Goal: Download file/media

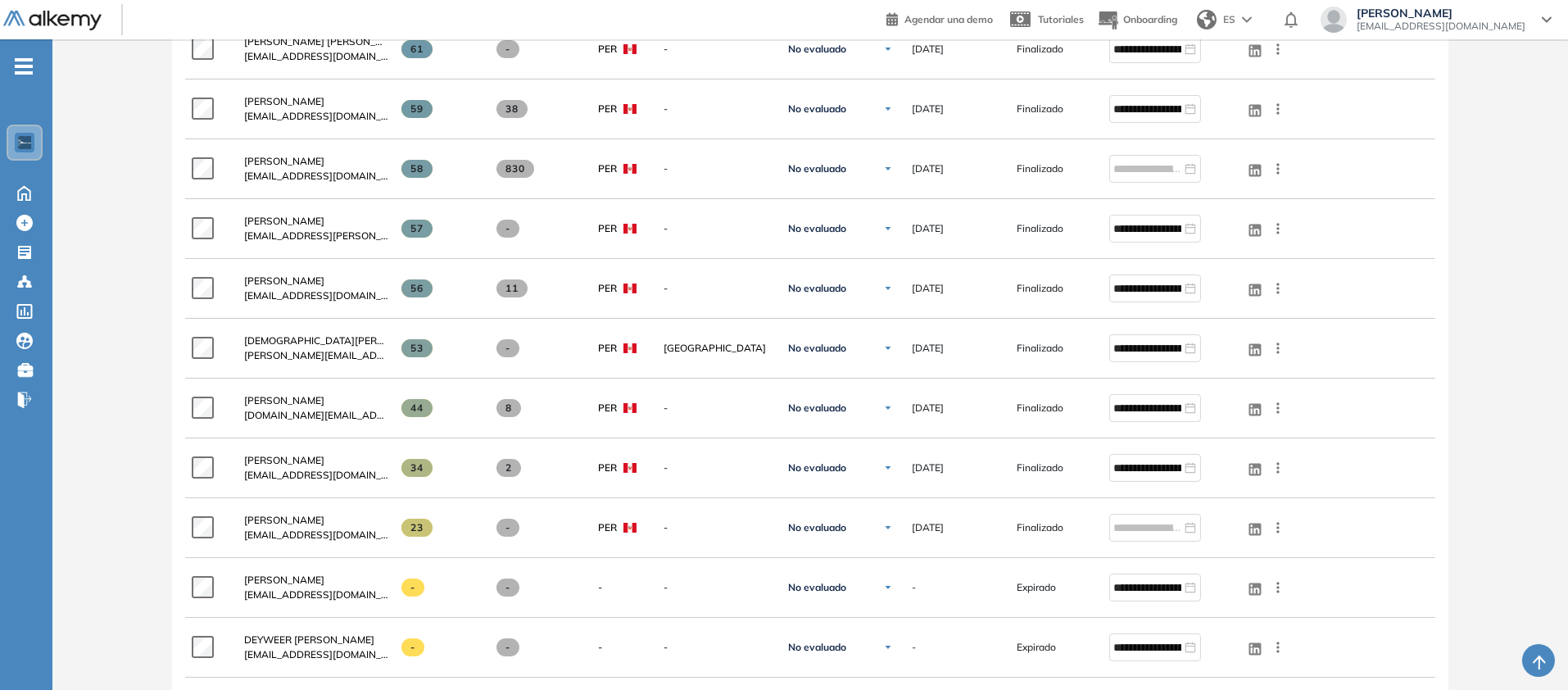
scroll to position [776, 0]
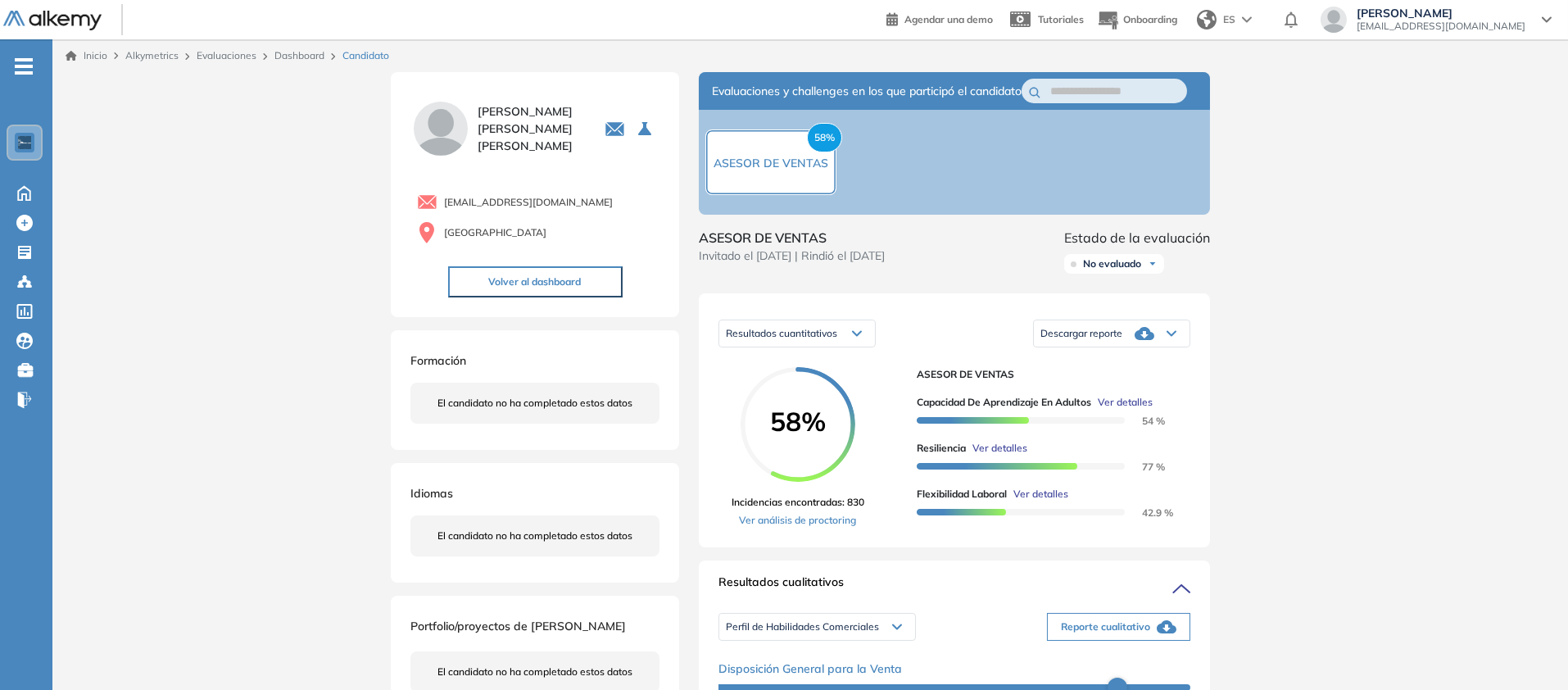
click at [1177, 337] on icon at bounding box center [1172, 333] width 10 height 7
click at [1163, 405] on li "Descargar informe resumido" at bounding box center [1103, 396] width 123 height 17
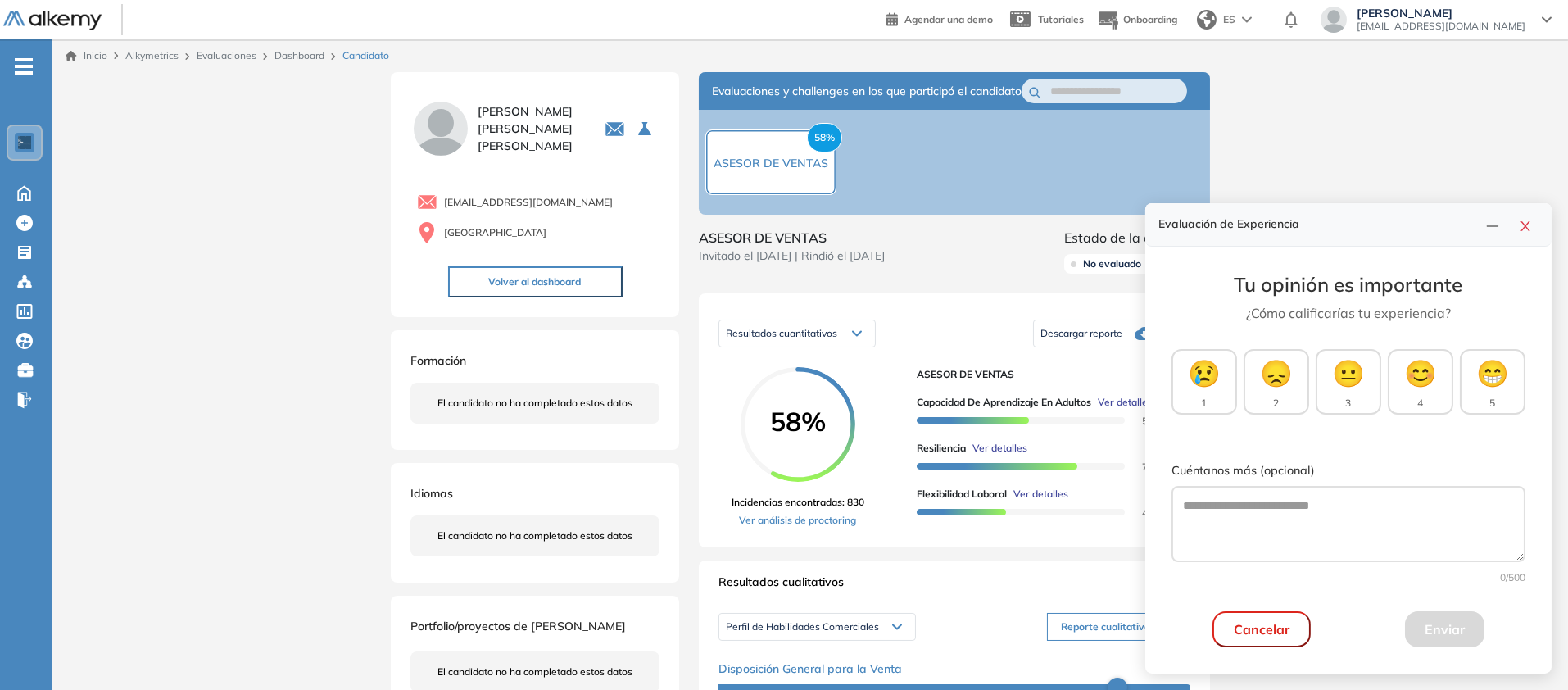
drag, startPoint x: 1529, startPoint y: 178, endPoint x: 1515, endPoint y: 316, distance: 138.7
click at [1529, 213] on button "button" at bounding box center [1525, 225] width 26 height 23
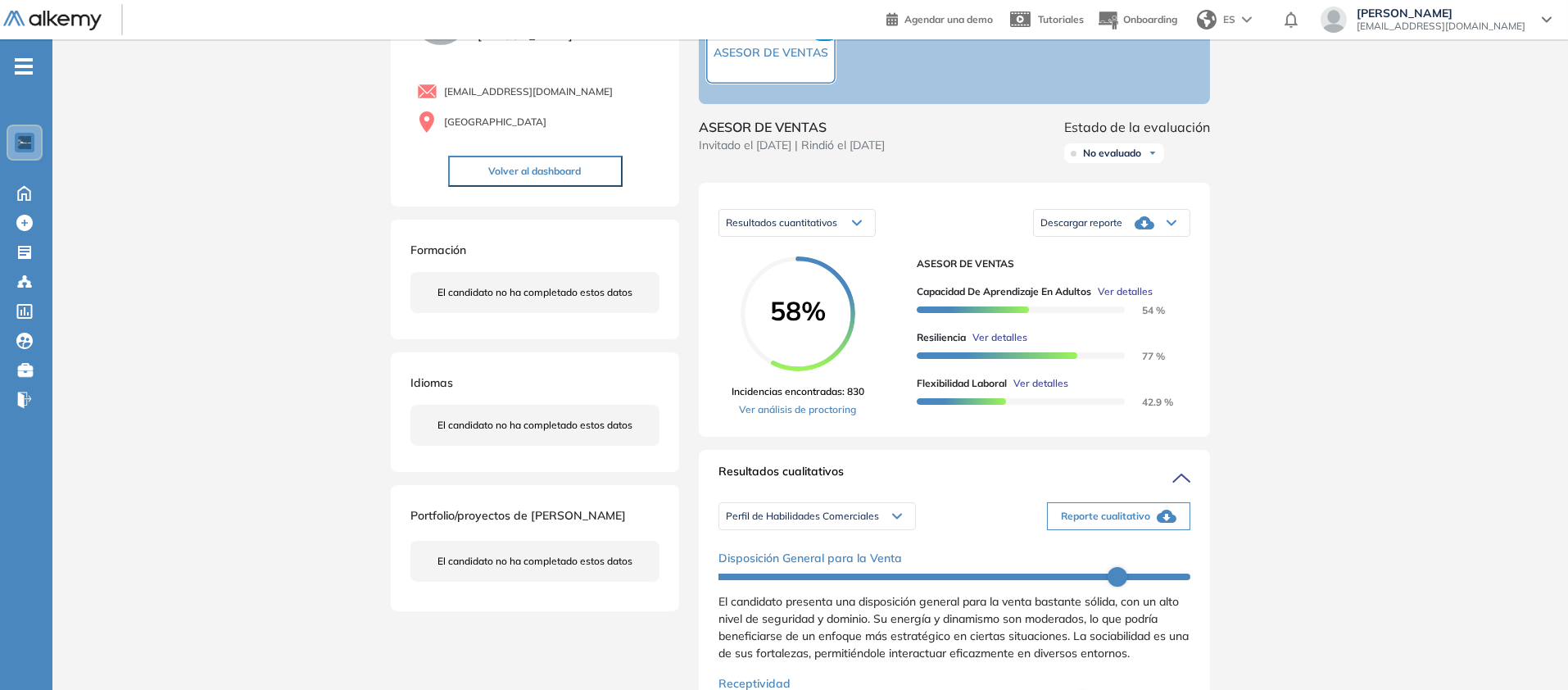
scroll to position [120, 0]
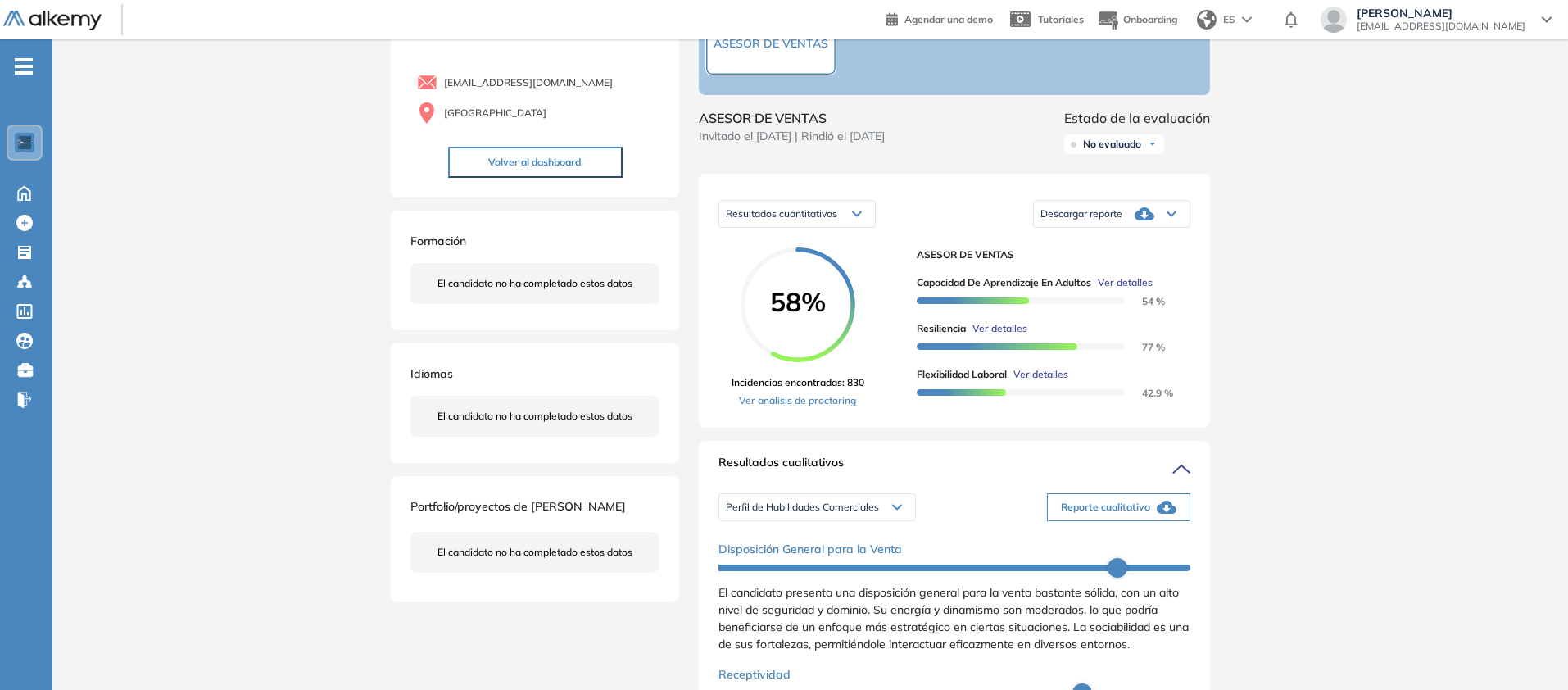
click at [1190, 231] on div "Descargar reporte" at bounding box center [1112, 214] width 156 height 33
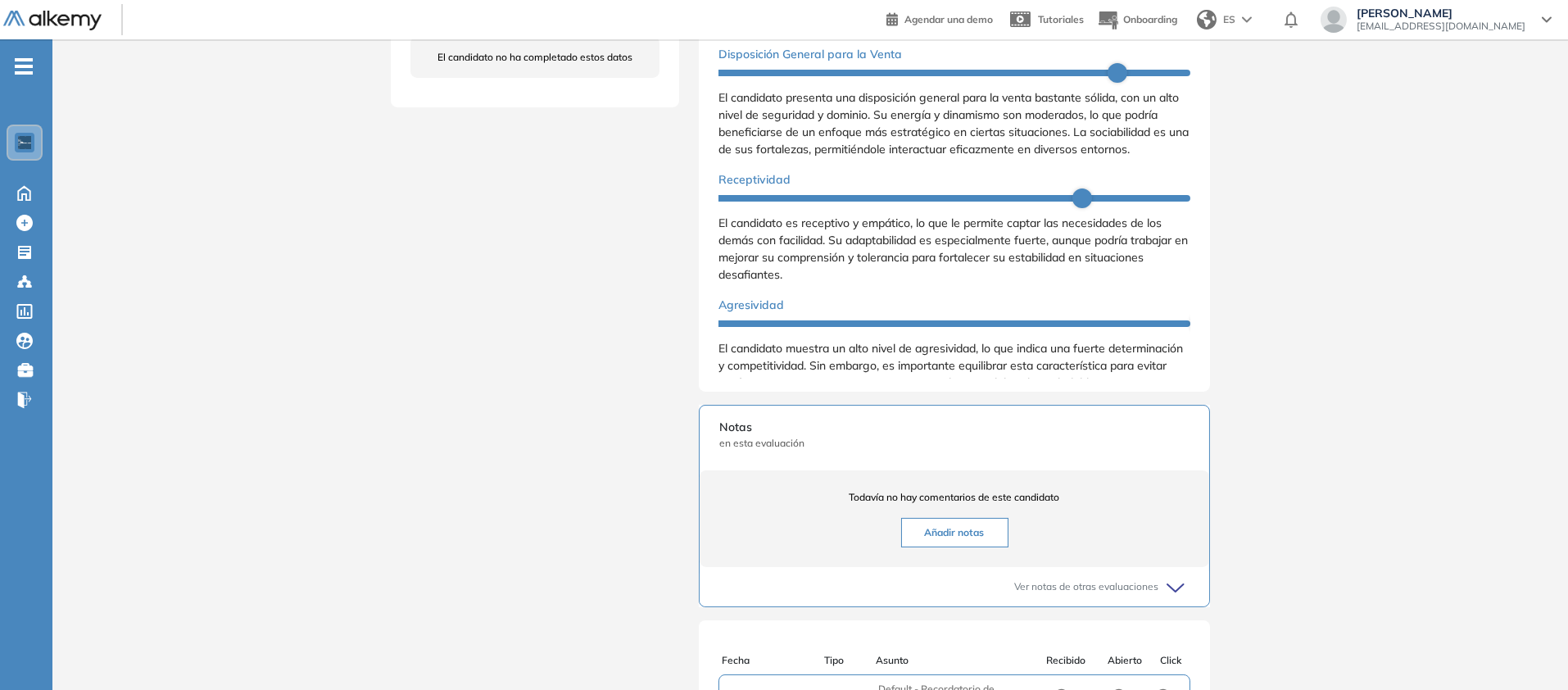
scroll to position [623, 0]
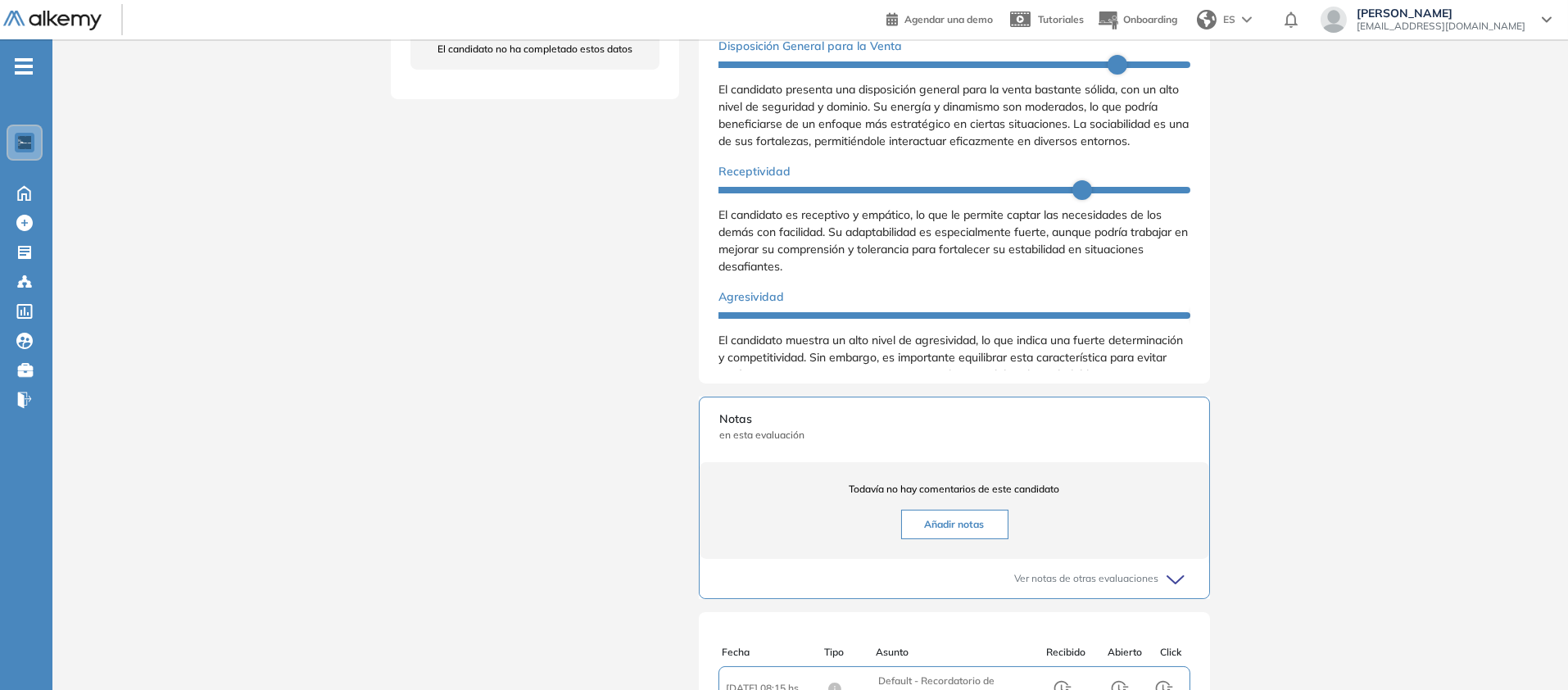
click at [1151, 12] on span "Reporte cualitativo" at bounding box center [1106, 4] width 89 height 15
click at [832, 322] on div "Disposición General para la Venta El candidato presenta una disposición general…" at bounding box center [954, 210] width 472 height 359
click at [915, 18] on div "Perfil de Habilidades Comerciales" at bounding box center [817, 4] width 196 height 26
click at [770, 75] on li "Personalidad - MBTI" at bounding box center [769, 67] width 86 height 17
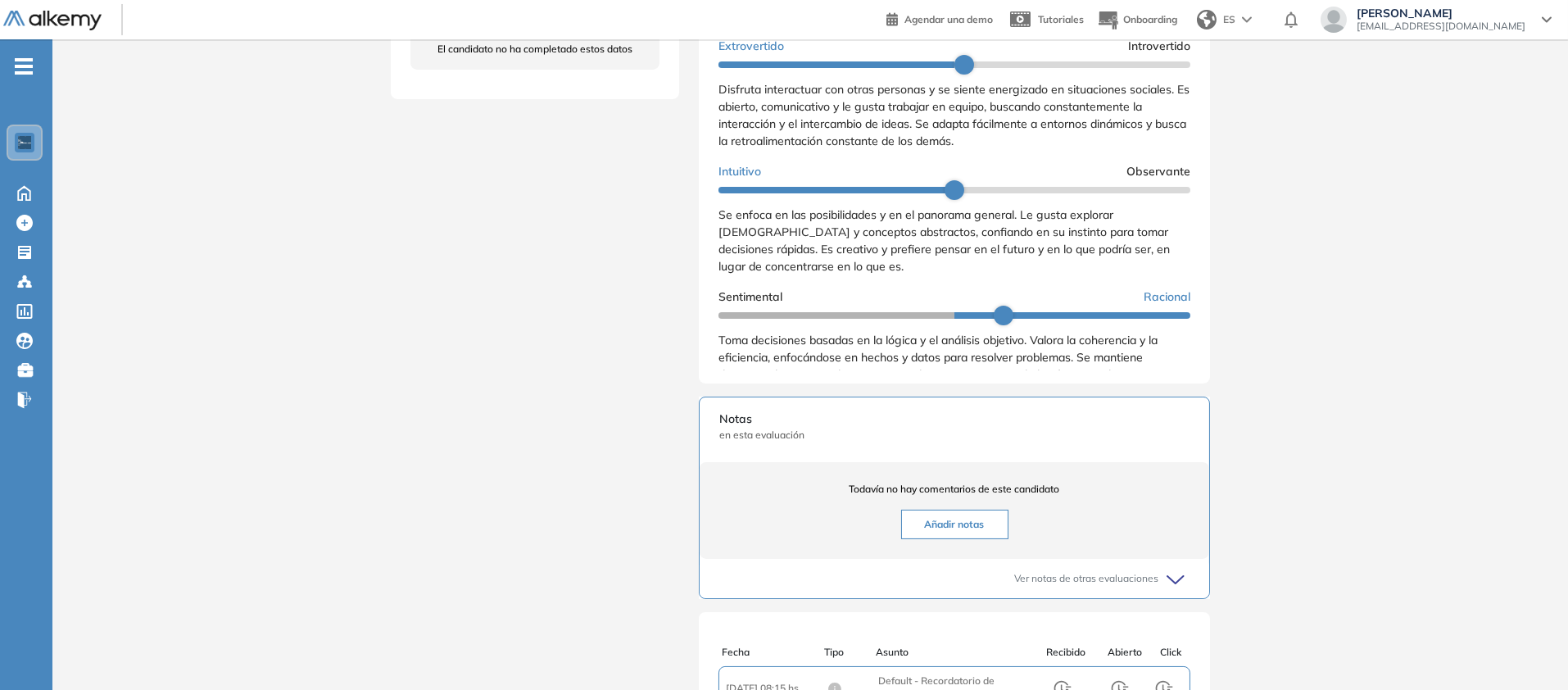
click at [1190, 20] on div "Reporte cualitativo" at bounding box center [1112, 4] width 156 height 33
click at [1138, 75] on li "Reporte sin Afinidad AI" at bounding box center [1089, 67] width 96 height 17
click at [1190, 20] on div "Reporte cualitativo" at bounding box center [1112, 4] width 156 height 33
click at [1141, 46] on li "Reporte con Afinidad AI" at bounding box center [1091, 37] width 100 height 17
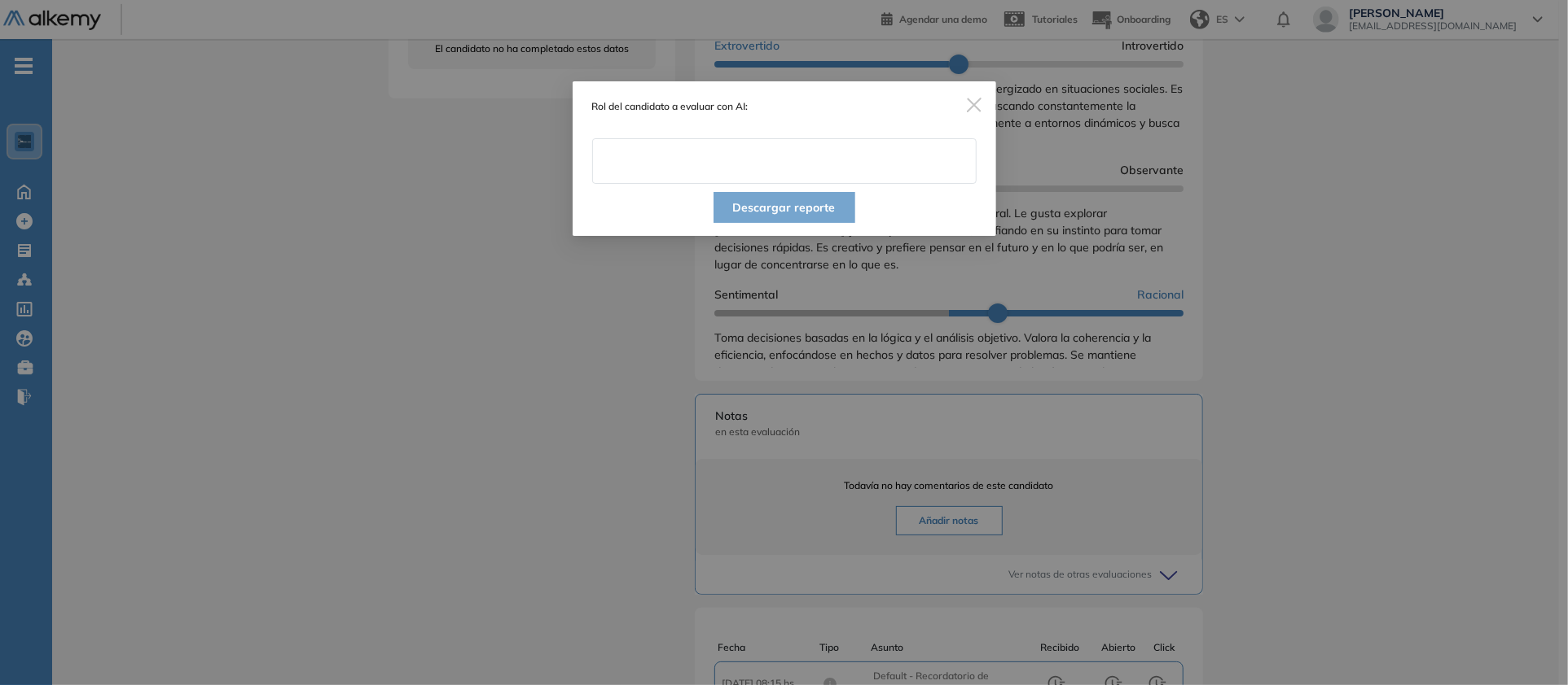
click at [807, 184] on input "text" at bounding box center [784, 160] width 385 height 45
type input "**********"
click at [816, 223] on button "Descargar reporte" at bounding box center [784, 208] width 142 height 31
